Goal: Task Accomplishment & Management: Manage account settings

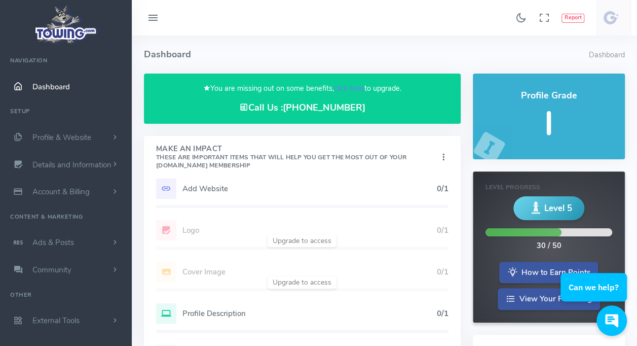
click at [625, 16] on link at bounding box center [614, 17] width 34 height 35
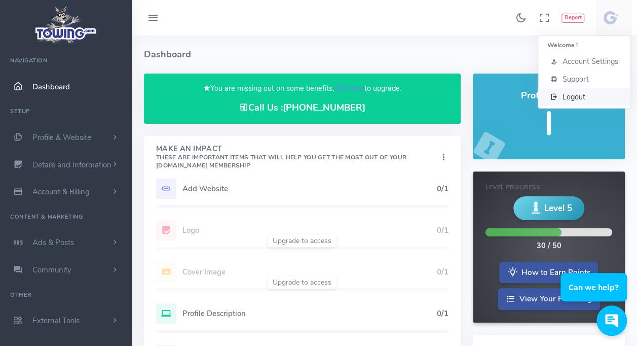
click at [581, 91] on link "Logout" at bounding box center [584, 97] width 92 height 18
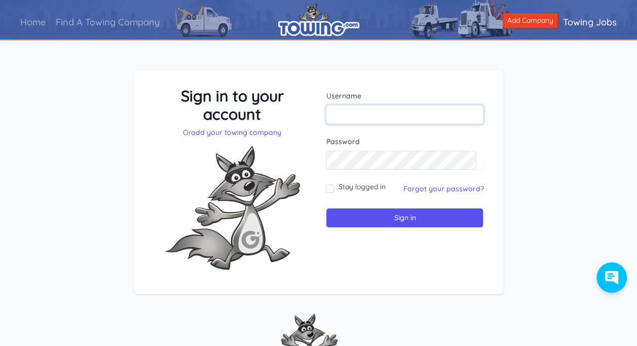
type input "[EMAIL_ADDRESS][DOMAIN_NAME]"
